Goal: Task Accomplishment & Management: Manage account settings

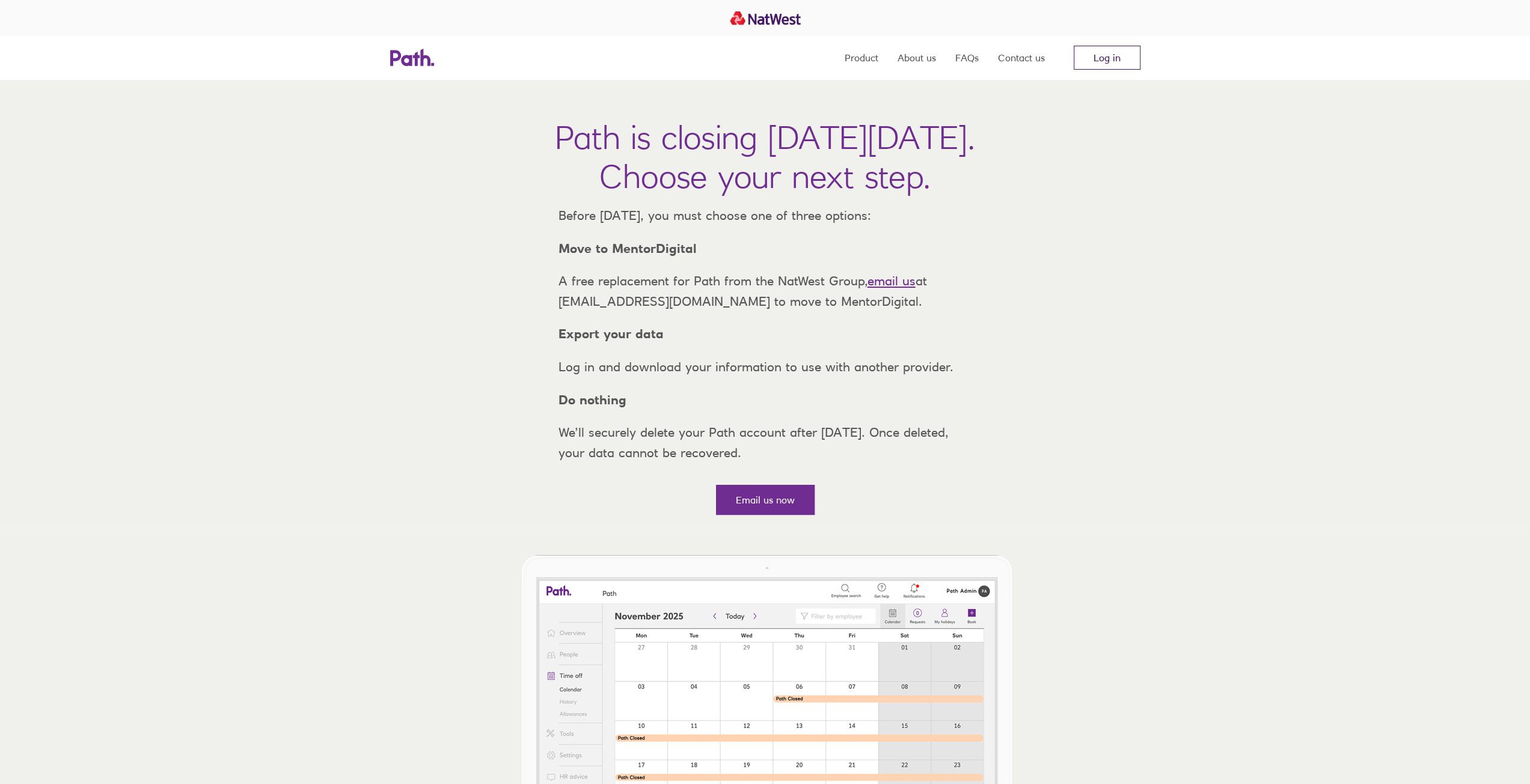
click at [1104, 60] on link "Log in" at bounding box center [1107, 57] width 66 height 24
click at [1095, 68] on link "Log in" at bounding box center [1107, 57] width 66 height 24
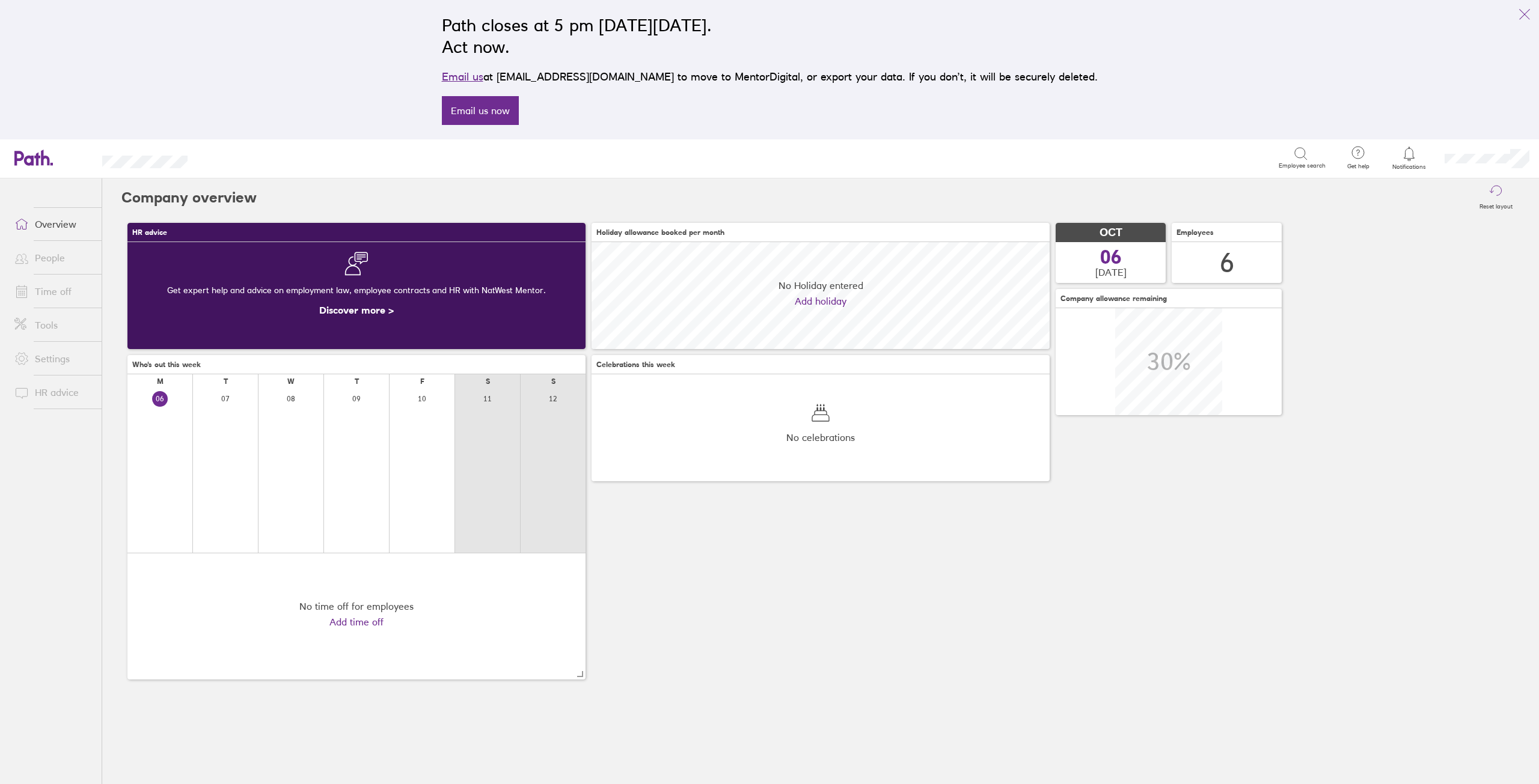
scroll to position [107, 458]
click at [1400, 154] on div at bounding box center [1410, 154] width 39 height 17
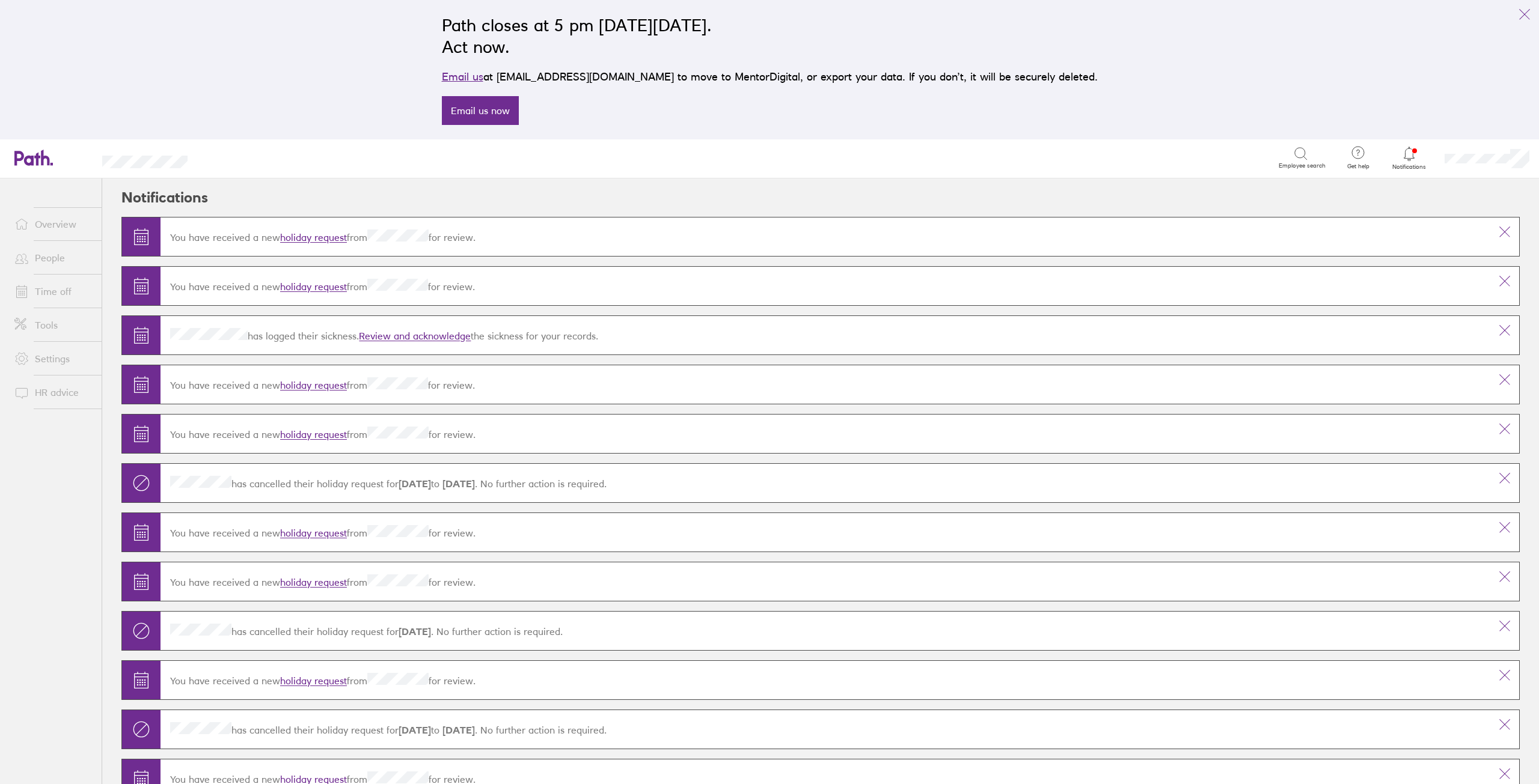
click at [316, 232] on link "holiday request" at bounding box center [313, 238] width 66 height 12
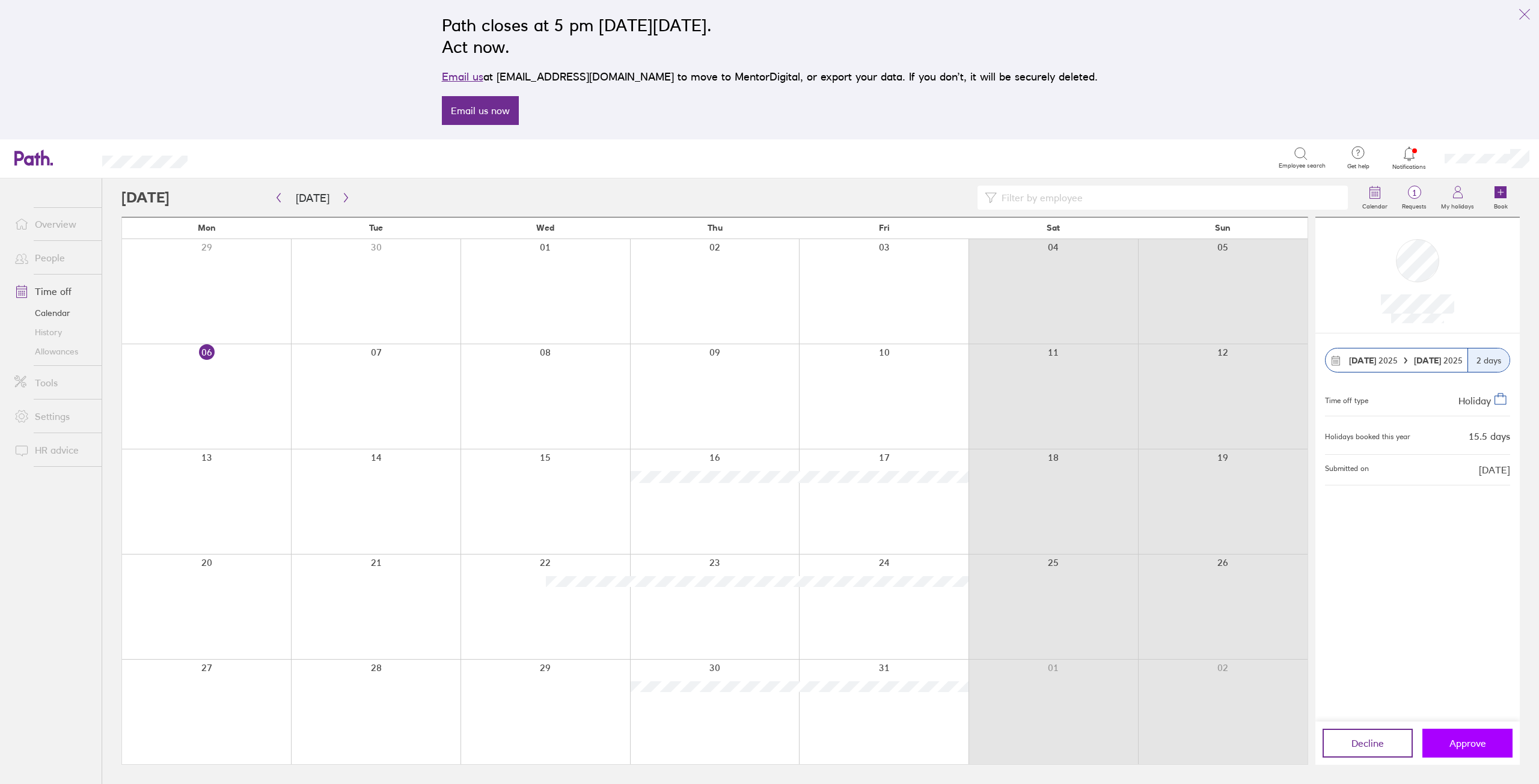
click at [1466, 746] on span "Approve" at bounding box center [1467, 743] width 37 height 11
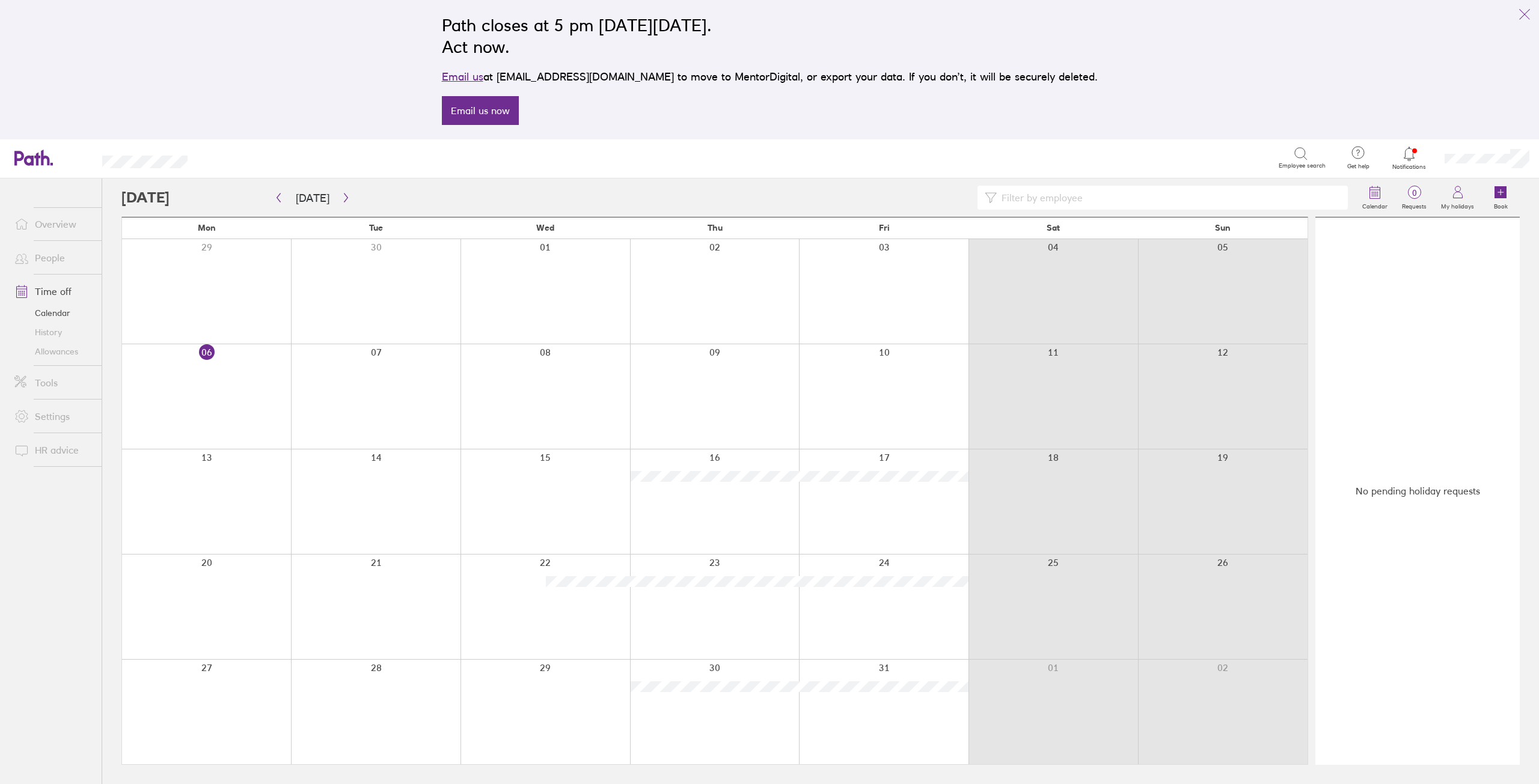
click at [316, 59] on div "Path closes at 5 pm on Thursday, 6 November 2025. Act now. Email us at support@…" at bounding box center [769, 70] width 1539 height 140
